Goal: Information Seeking & Learning: Find contact information

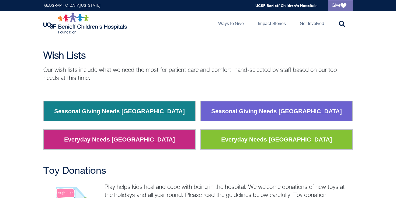
click at [260, 113] on link "Seasonal Giving Needs [GEOGRAPHIC_DATA]" at bounding box center [276, 112] width 139 height 14
click at [267, 143] on link "Everyday Needs [GEOGRAPHIC_DATA]" at bounding box center [276, 140] width 119 height 14
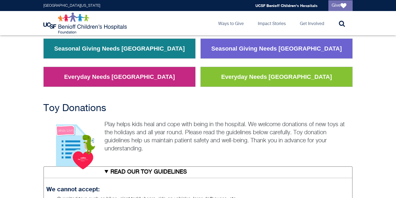
scroll to position [145, 0]
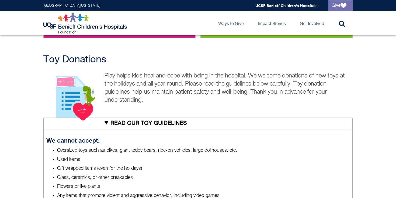
click at [148, 87] on p "Play helps kids heal and cope with being in the hospital. We welcome donations …" at bounding box center [198, 88] width 310 height 32
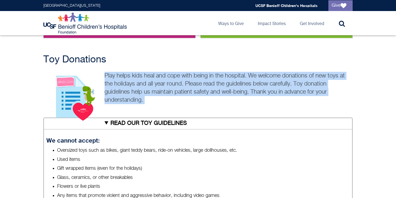
click at [148, 87] on p "Play helps kids heal and cope with being in the hospital. We welcome donations …" at bounding box center [198, 88] width 310 height 32
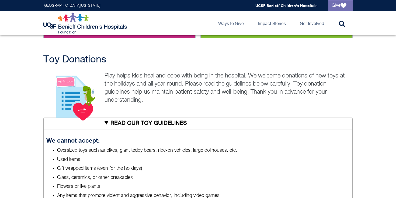
click at [150, 90] on p "Play helps kids heal and cope with being in the hospital. We welcome donations …" at bounding box center [198, 88] width 310 height 32
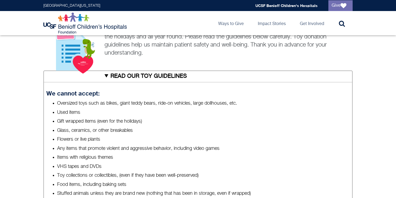
scroll to position [197, 0]
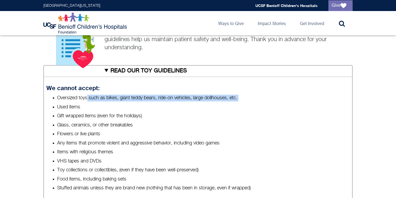
drag, startPoint x: 87, startPoint y: 98, endPoint x: 159, endPoint y: 102, distance: 72.6
click at [159, 102] on ul "Oversized toys such as bikes, giant teddy bears, ride-on vehicles, large dollho…" at bounding box center [198, 143] width 304 height 97
drag, startPoint x: 139, startPoint y: 97, endPoint x: 166, endPoint y: 102, distance: 27.9
click at [166, 102] on ul "Oversized toys such as bikes, giant teddy bears, ride-on vehicles, large dollho…" at bounding box center [198, 143] width 304 height 97
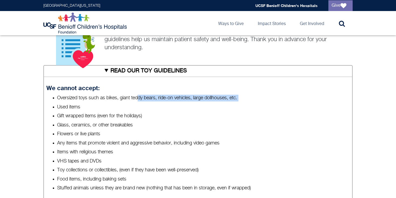
click at [166, 102] on ul "Oversized toys such as bikes, giant teddy bears, ride-on vehicles, large dollho…" at bounding box center [198, 143] width 304 height 97
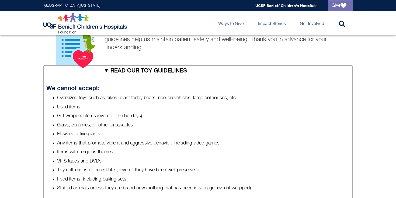
drag, startPoint x: 141, startPoint y: 100, endPoint x: 176, endPoint y: 109, distance: 36.2
click at [176, 109] on ul "Oversized toys such as bikes, giant teddy bears, ride-on vehicles, large dollho…" at bounding box center [198, 143] width 304 height 97
click at [176, 109] on li "Used items" at bounding box center [203, 107] width 293 height 7
drag, startPoint x: 154, startPoint y: 99, endPoint x: 175, endPoint y: 104, distance: 20.9
click at [175, 104] on ul "Oversized toys such as bikes, giant teddy bears, ride-on vehicles, large dollho…" at bounding box center [198, 143] width 304 height 97
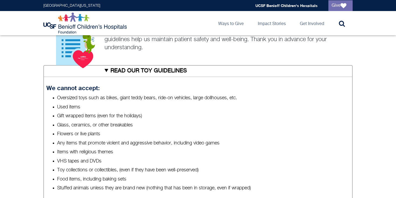
click at [175, 104] on li "Used items" at bounding box center [203, 107] width 293 height 7
drag, startPoint x: 173, startPoint y: 98, endPoint x: 191, endPoint y: 105, distance: 19.4
click at [191, 105] on ul "Oversized toys such as bikes, giant teddy bears, ride-on vehicles, large dollho…" at bounding box center [198, 143] width 304 height 97
click at [191, 105] on li "Used items" at bounding box center [203, 107] width 293 height 7
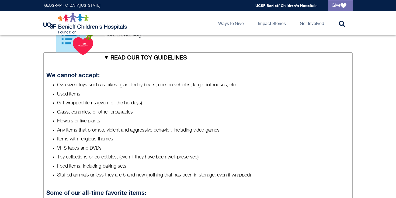
scroll to position [211, 0]
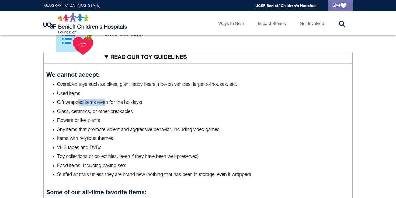
drag, startPoint x: 79, startPoint y: 104, endPoint x: 107, endPoint y: 104, distance: 28.3
click at [107, 104] on li "Gift wrapped items (even for the holidays)" at bounding box center [203, 102] width 293 height 7
drag, startPoint x: 107, startPoint y: 103, endPoint x: 137, endPoint y: 106, distance: 30.0
click at [137, 106] on li "Gift wrapped items (even for the holidays)" at bounding box center [203, 102] width 293 height 7
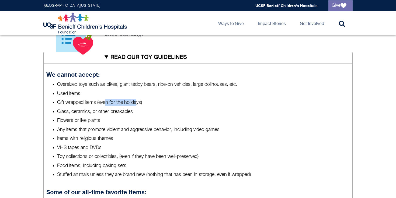
click at [137, 106] on li "Gift wrapped items (even for the holidays)" at bounding box center [203, 102] width 293 height 7
drag, startPoint x: 84, startPoint y: 112, endPoint x: 134, endPoint y: 113, distance: 49.9
click at [134, 113] on li "Glass, ceramics, or other breakables" at bounding box center [203, 112] width 293 height 7
drag, startPoint x: 83, startPoint y: 116, endPoint x: 106, endPoint y: 118, distance: 23.5
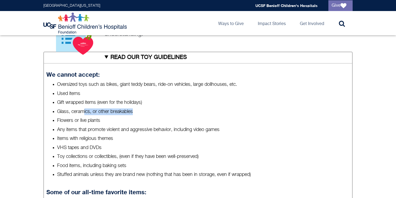
click at [106, 118] on ul "Oversized toys such as bikes, giant teddy bears, ride-on vehicles, large dollho…" at bounding box center [198, 129] width 304 height 97
click at [106, 118] on li "Flowers or live plants" at bounding box center [203, 121] width 293 height 7
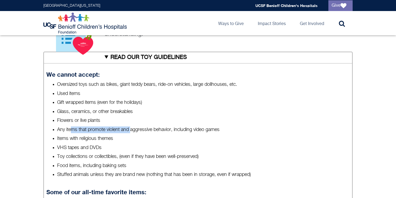
drag, startPoint x: 73, startPoint y: 127, endPoint x: 134, endPoint y: 130, distance: 61.3
click at [134, 130] on li "Any items that promote violent and aggressive behavior, including video games" at bounding box center [203, 130] width 293 height 7
drag, startPoint x: 113, startPoint y: 130, endPoint x: 173, endPoint y: 138, distance: 60.6
click at [173, 137] on ul "Oversized toys such as bikes, giant teddy bears, ride-on vehicles, large dollho…" at bounding box center [198, 129] width 304 height 97
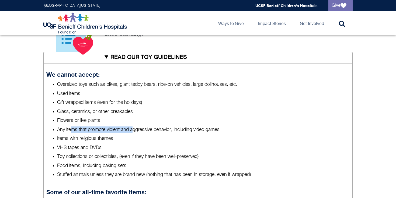
click at [173, 138] on li "Items with religious themes" at bounding box center [203, 139] width 293 height 7
click at [164, 138] on li "Items with religious themes" at bounding box center [203, 139] width 293 height 7
click at [164, 140] on li "Items with religious themes" at bounding box center [203, 139] width 293 height 7
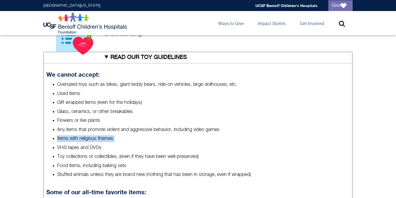
click at [164, 140] on li "Items with religious themes" at bounding box center [203, 139] width 293 height 7
click at [162, 142] on li "Items with religious themes" at bounding box center [203, 139] width 293 height 7
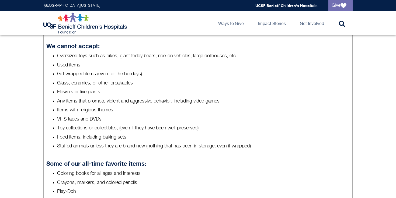
scroll to position [241, 0]
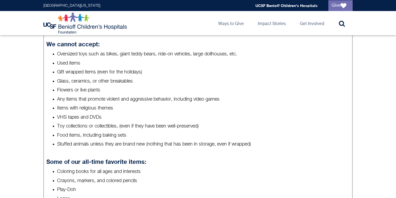
click at [130, 139] on li "Food items, including baking sets" at bounding box center [203, 135] width 293 height 7
click at [131, 145] on li "Stuffed animals unless they are brand new (nothing that has been in storage, ev…" at bounding box center [203, 144] width 293 height 7
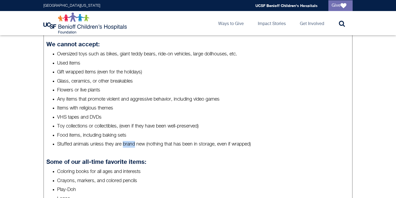
click at [131, 145] on li "Stuffed animals unless they are brand new (nothing that has been in storage, ev…" at bounding box center [203, 144] width 293 height 7
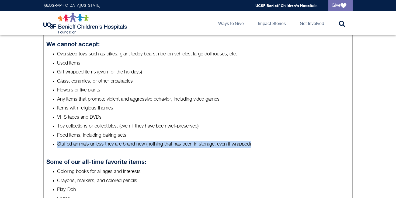
click at [131, 145] on li "Stuffed animals unless they are brand new (nothing that has been in storage, ev…" at bounding box center [203, 144] width 293 height 7
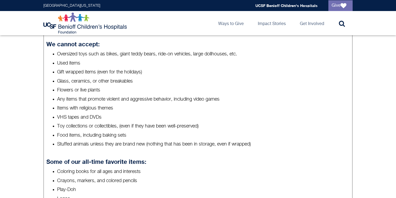
click at [139, 145] on li "Stuffed animals unless they are brand new (nothing that has been in storage, ev…" at bounding box center [203, 144] width 293 height 7
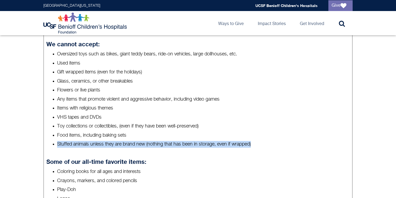
click at [139, 145] on li "Stuffed animals unless they are brand new (nothing that has been in storage, ev…" at bounding box center [203, 144] width 293 height 7
drag, startPoint x: 116, startPoint y: 144, endPoint x: 184, endPoint y: 146, distance: 68.0
click at [186, 146] on li "Stuffed animals unless they are brand new (nothing that has been in storage, ev…" at bounding box center [203, 144] width 293 height 7
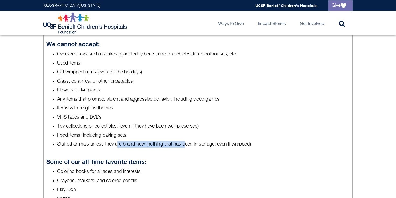
click at [184, 146] on li "Stuffed animals unless they are brand new (nothing that has been in storage, ev…" at bounding box center [203, 144] width 293 height 7
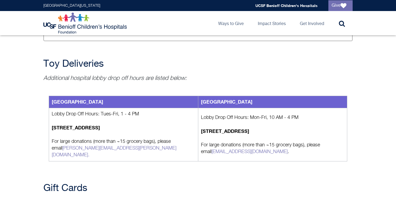
scroll to position [607, 0]
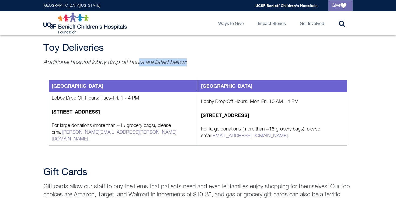
drag, startPoint x: 137, startPoint y: 64, endPoint x: 188, endPoint y: 72, distance: 52.2
click at [188, 72] on div "[GEOGRAPHIC_DATA] [GEOGRAPHIC_DATA] Lobby Drop Off Hours: Tues-Fri, 1 - 4 PM [S…" at bounding box center [198, 113] width 310 height 93
drag, startPoint x: 122, startPoint y: 99, endPoint x: 142, endPoint y: 113, distance: 24.1
click at [142, 113] on td "Lobby Drop Off Hours: Tues-Fri, 1 - 4 PM [STREET_ADDRESS] For large donations (…" at bounding box center [123, 118] width 149 height 53
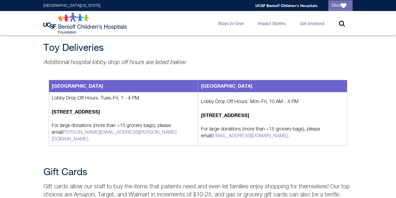
click at [142, 113] on p "[STREET_ADDRESS]" at bounding box center [124, 112] width 144 height 7
drag, startPoint x: 259, startPoint y: 99, endPoint x: 279, endPoint y: 112, distance: 23.7
click at [279, 112] on td "Lobby Drop Off Hours: Mon-Fri, 10 AM - 4 PM [STREET_ADDRESS] For large donation…" at bounding box center [272, 118] width 149 height 53
click at [249, 112] on strong "[STREET_ADDRESS]" at bounding box center [225, 115] width 48 height 6
drag, startPoint x: 297, startPoint y: 113, endPoint x: 200, endPoint y: 112, distance: 96.8
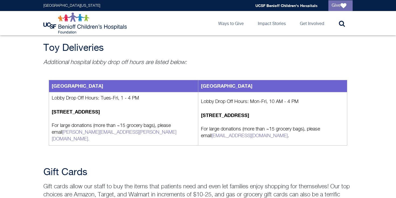
click at [200, 112] on td "Lobby Drop Off Hours: Mon-Fri, 10 AM - 4 PM [STREET_ADDRESS] For large donation…" at bounding box center [272, 118] width 149 height 53
click at [129, 110] on p "[STREET_ADDRESS]" at bounding box center [124, 112] width 144 height 7
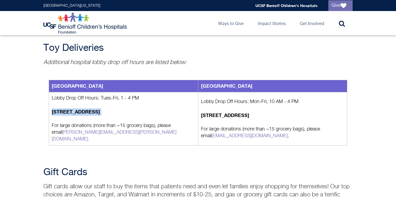
click at [129, 110] on p "[STREET_ADDRESS]" at bounding box center [124, 112] width 144 height 7
click at [249, 113] on strong "[STREET_ADDRESS]" at bounding box center [225, 115] width 48 height 6
click at [266, 126] on p "For large donations (more than ~15 grocery bags), please email [EMAIL_ADDRESS][…" at bounding box center [273, 132] width 144 height 13
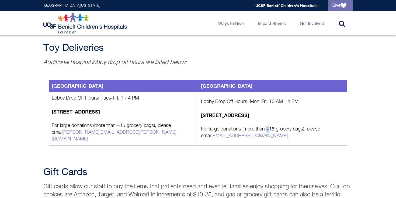
click at [266, 126] on p "For large donations (more than ~15 grocery bags), please email [EMAIL_ADDRESS][…" at bounding box center [273, 132] width 144 height 13
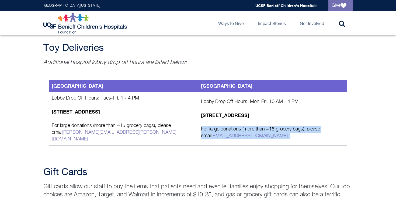
click at [266, 126] on p "For large donations (more than ~15 grocery bags), please email [EMAIL_ADDRESS][…" at bounding box center [273, 132] width 144 height 13
click at [266, 127] on p "For large donations (more than ~15 grocery bags), please email [EMAIL_ADDRESS][…" at bounding box center [273, 132] width 144 height 13
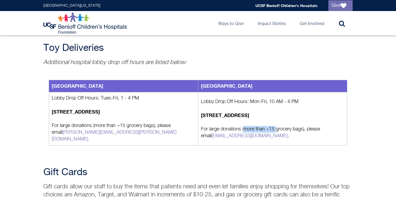
drag, startPoint x: 244, startPoint y: 124, endPoint x: 277, endPoint y: 125, distance: 33.4
click at [277, 126] on p "For large donations (more than ~15 grocery bags), please email [EMAIL_ADDRESS][…" at bounding box center [273, 132] width 144 height 13
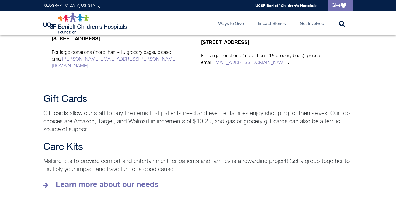
scroll to position [688, 0]
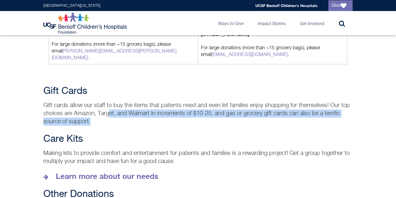
drag, startPoint x: 111, startPoint y: 103, endPoint x: 139, endPoint y: 117, distance: 30.9
click at [139, 117] on p "Gift cards allow our staff to buy the items that patients need and even let fam…" at bounding box center [198, 114] width 310 height 24
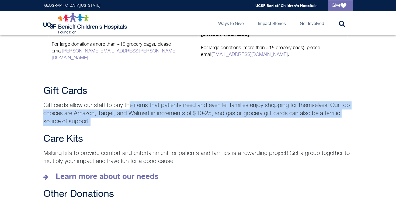
drag, startPoint x: 130, startPoint y: 96, endPoint x: 142, endPoint y: 116, distance: 23.6
click at [142, 116] on p "Gift cards allow our staff to buy the items that patients need and even let fam…" at bounding box center [198, 114] width 310 height 24
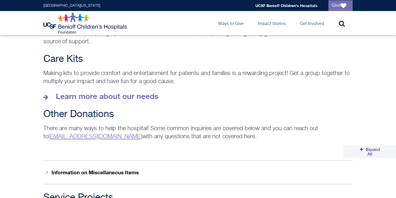
scroll to position [779, 0]
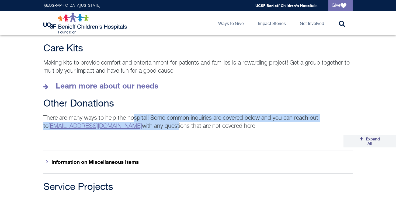
drag, startPoint x: 134, startPoint y: 113, endPoint x: 163, endPoint y: 120, distance: 30.2
click at [163, 120] on p "There are many ways to help the hospital! Some common inquiries are covered bel…" at bounding box center [198, 122] width 310 height 16
drag, startPoint x: 174, startPoint y: 120, endPoint x: 172, endPoint y: 111, distance: 9.4
click at [172, 114] on p "There are many ways to help the hospital! Some common inquiries are covered bel…" at bounding box center [198, 122] width 310 height 16
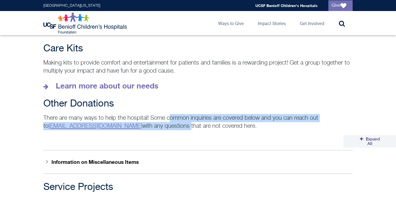
click at [172, 114] on p "There are many ways to help the hospital! Some common inquiries are covered bel…" at bounding box center [198, 122] width 310 height 16
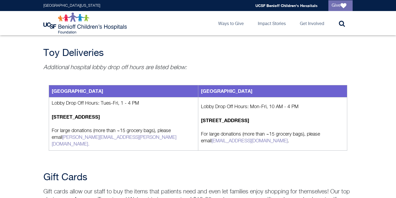
scroll to position [586, 0]
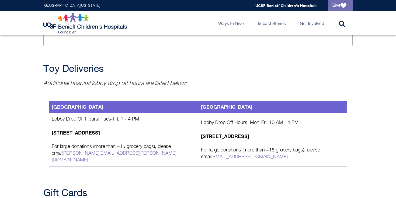
click at [241, 120] on p "Lobby Drop Off Hours: Mon-Fri, 10 AM - 4 PM" at bounding box center [273, 123] width 144 height 7
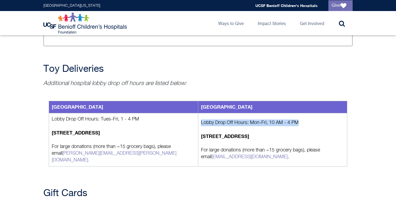
click at [241, 120] on p "Lobby Drop Off Hours: Mon-Fri, 10 AM - 4 PM" at bounding box center [273, 123] width 144 height 7
click at [241, 123] on p "Lobby Drop Off Hours: Mon-Fri, 10 AM - 4 PM" at bounding box center [273, 123] width 144 height 7
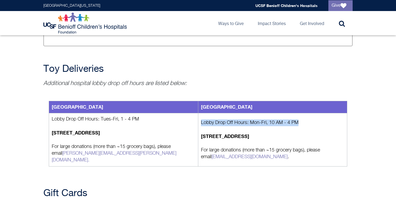
click at [244, 123] on p "Lobby Drop Off Hours: Mon-Fri, 10 AM - 4 PM" at bounding box center [273, 123] width 144 height 7
drag, startPoint x: 248, startPoint y: 122, endPoint x: 265, endPoint y: 122, distance: 17.3
click at [265, 122] on p "Lobby Drop Off Hours: Mon-Fri, 10 AM - 4 PM" at bounding box center [273, 123] width 144 height 7
drag, startPoint x: 272, startPoint y: 121, endPoint x: 285, endPoint y: 121, distance: 13.2
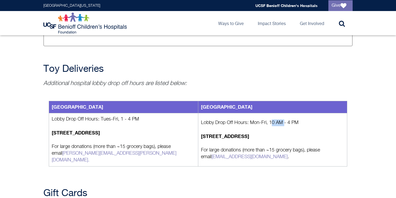
click at [284, 121] on p "Lobby Drop Off Hours: Mon-Fri, 10 AM - 4 PM" at bounding box center [273, 123] width 144 height 7
click at [285, 121] on p "Lobby Drop Off Hours: Mon-Fri, 10 AM - 4 PM" at bounding box center [273, 123] width 144 height 7
drag, startPoint x: 292, startPoint y: 121, endPoint x: 305, endPoint y: 121, distance: 12.7
click at [305, 121] on p "Lobby Drop Off Hours: Mon-Fri, 10 AM - 4 PM" at bounding box center [273, 123] width 144 height 7
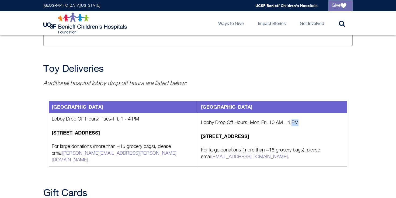
drag, startPoint x: 205, startPoint y: 134, endPoint x: 293, endPoint y: 135, distance: 87.9
click at [293, 135] on p "[STREET_ADDRESS]" at bounding box center [273, 136] width 144 height 7
drag, startPoint x: 240, startPoint y: 145, endPoint x: 277, endPoint y: 146, distance: 37.2
click at [277, 147] on p "For large donations (more than ~15 grocery bags), please email [EMAIL_ADDRESS][…" at bounding box center [273, 153] width 144 height 13
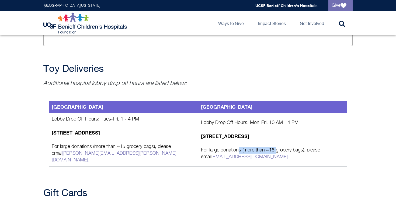
click at [277, 147] on p "For large donations (more than ~15 grocery bags), please email [EMAIL_ADDRESS][…" at bounding box center [273, 153] width 144 height 13
click at [244, 134] on strong "[STREET_ADDRESS]" at bounding box center [225, 136] width 48 height 6
copy td "[STREET_ADDRESS]"
